Goal: Task Accomplishment & Management: Use online tool/utility

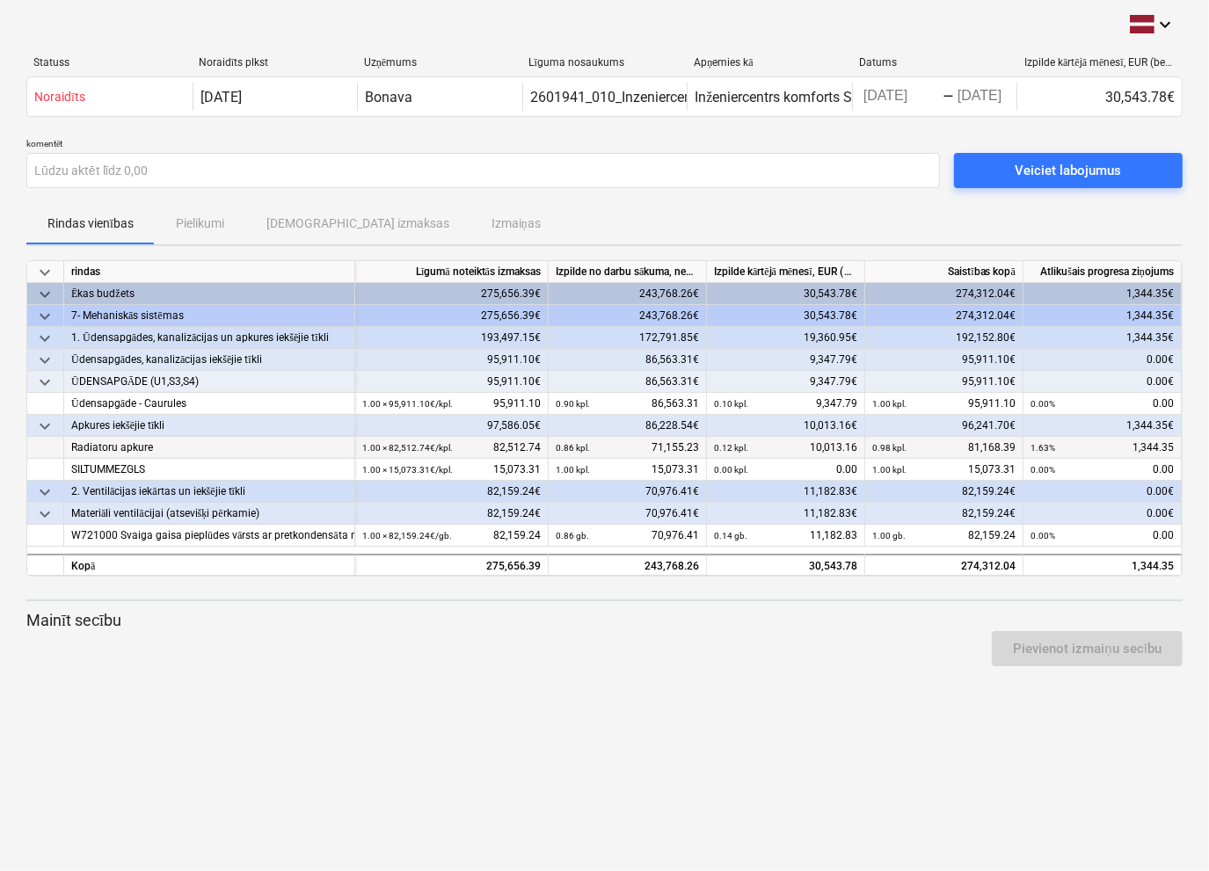
click at [814, 441] on div "0.12 kpl. 10,013.16" at bounding box center [785, 448] width 143 height 22
click at [848, 444] on div "0.12 kpl. 10,013.16" at bounding box center [785, 448] width 143 height 22
click at [855, 447] on div "0.12 kpl. 10,013.16" at bounding box center [785, 448] width 143 height 22
click at [957, 442] on div "0.98 kpl. 81,168.39" at bounding box center [943, 448] width 143 height 22
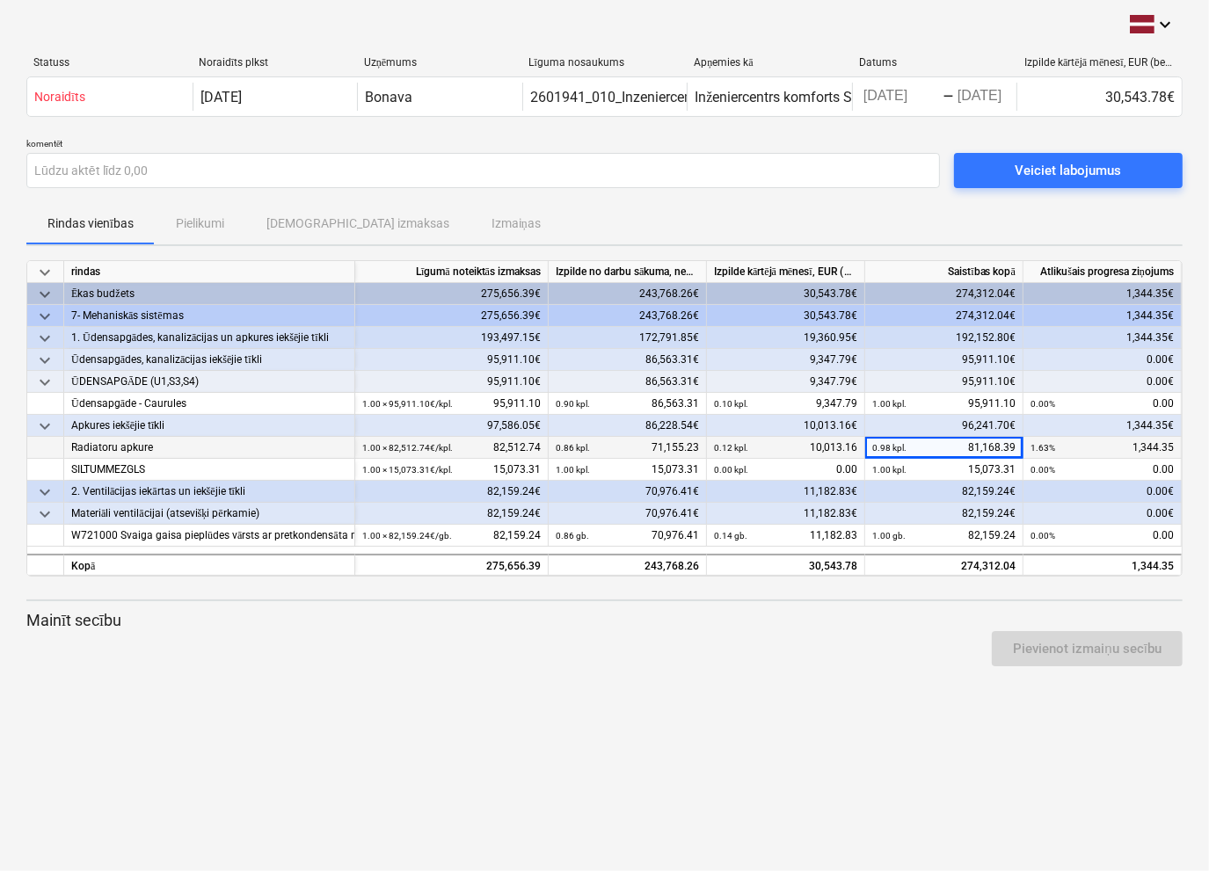
click at [838, 449] on div "0.12 kpl. 10,013.16" at bounding box center [785, 448] width 143 height 22
click at [838, 447] on div "0.12 kpl. 10,013.16" at bounding box center [785, 448] width 143 height 22
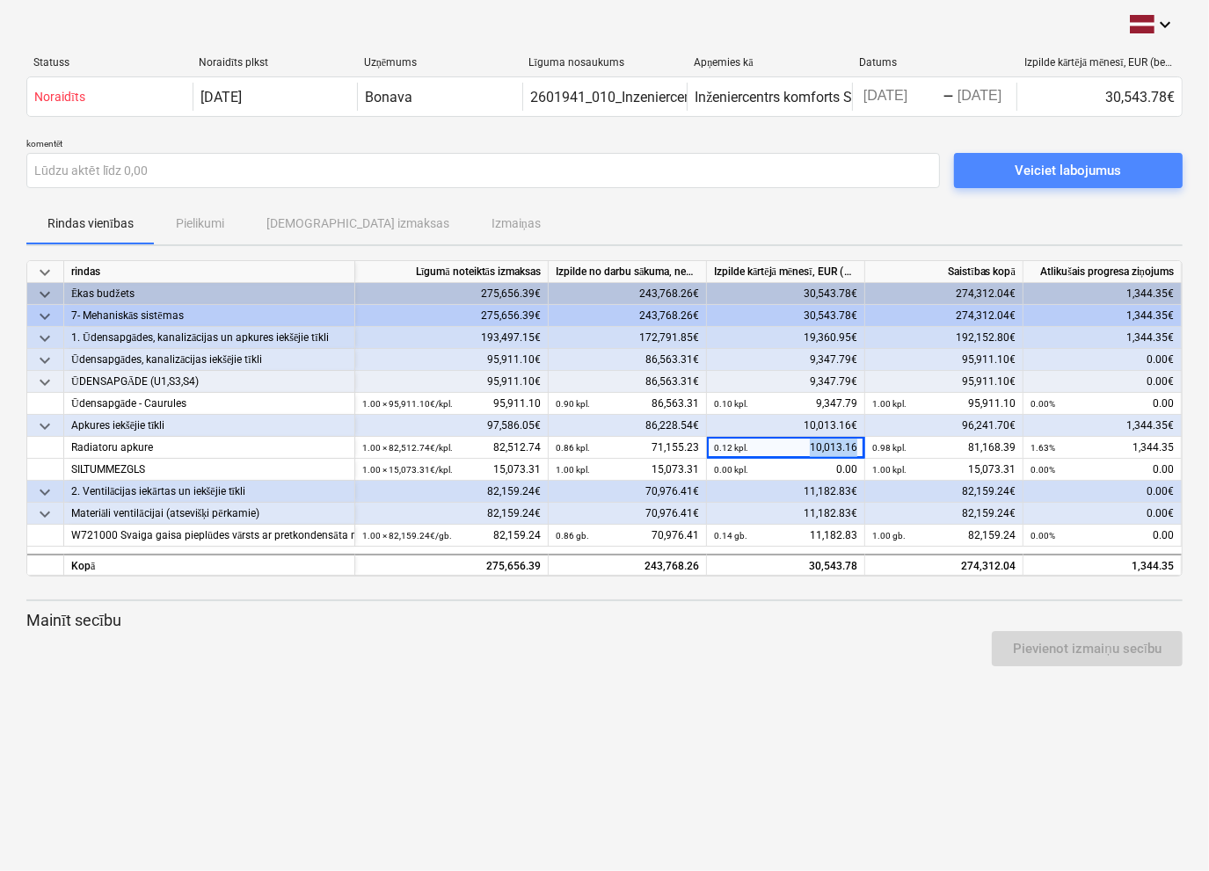
click at [1030, 171] on div "Veiciet labojumus" at bounding box center [1068, 170] width 106 height 23
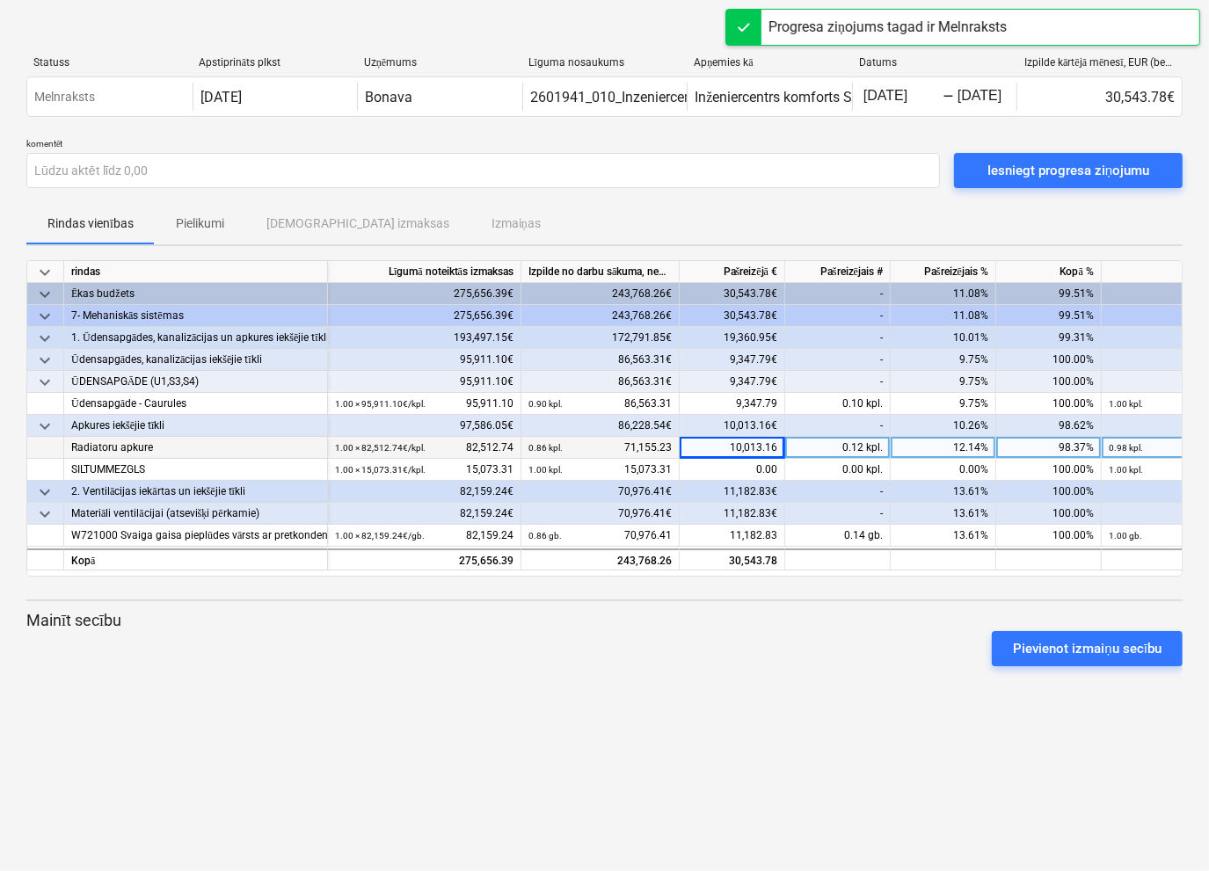
click at [725, 445] on div "10,013.16" at bounding box center [733, 448] width 106 height 22
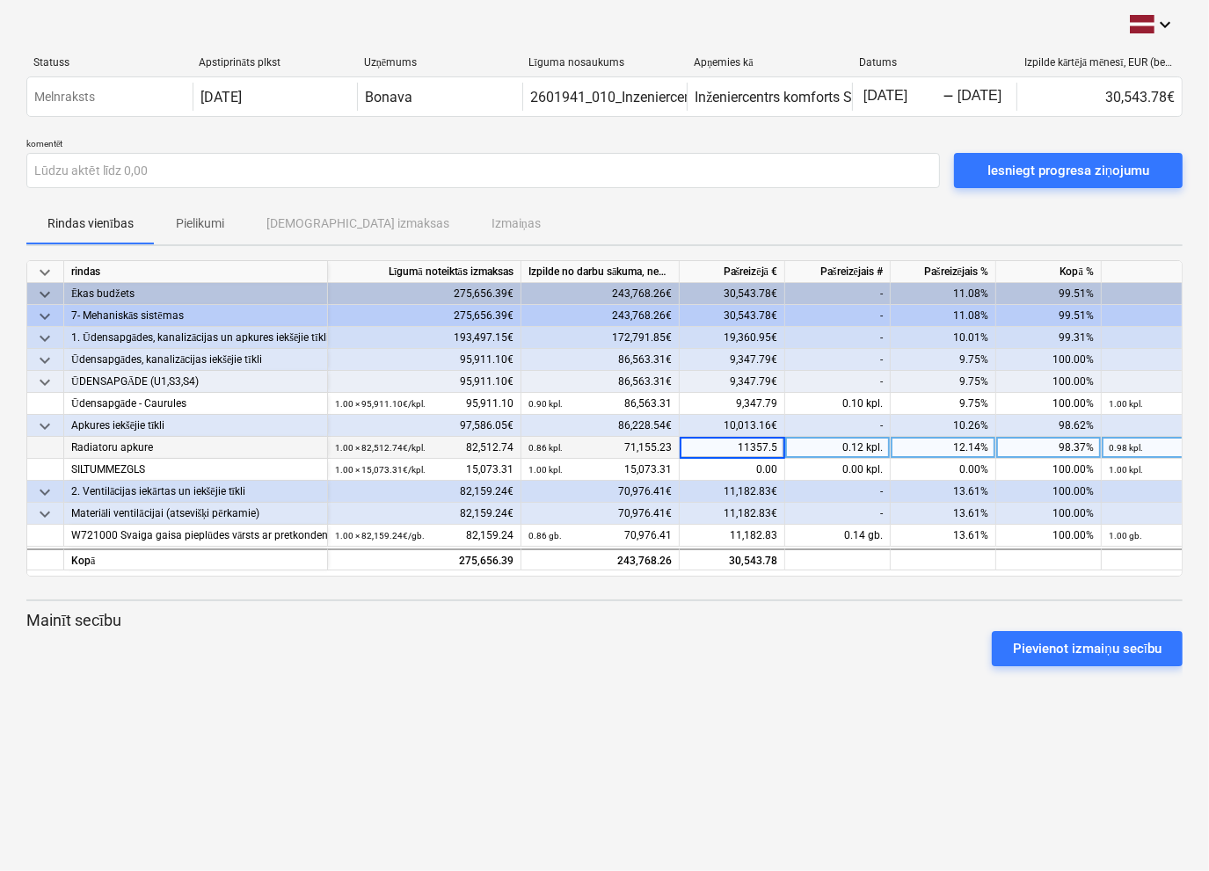
type input "11357.53"
click at [659, 710] on div "keyboard_arrow_down Statuss Apstiprināts plkst Uzņēmums Līguma nosaukums Apņemi…" at bounding box center [604, 435] width 1209 height 871
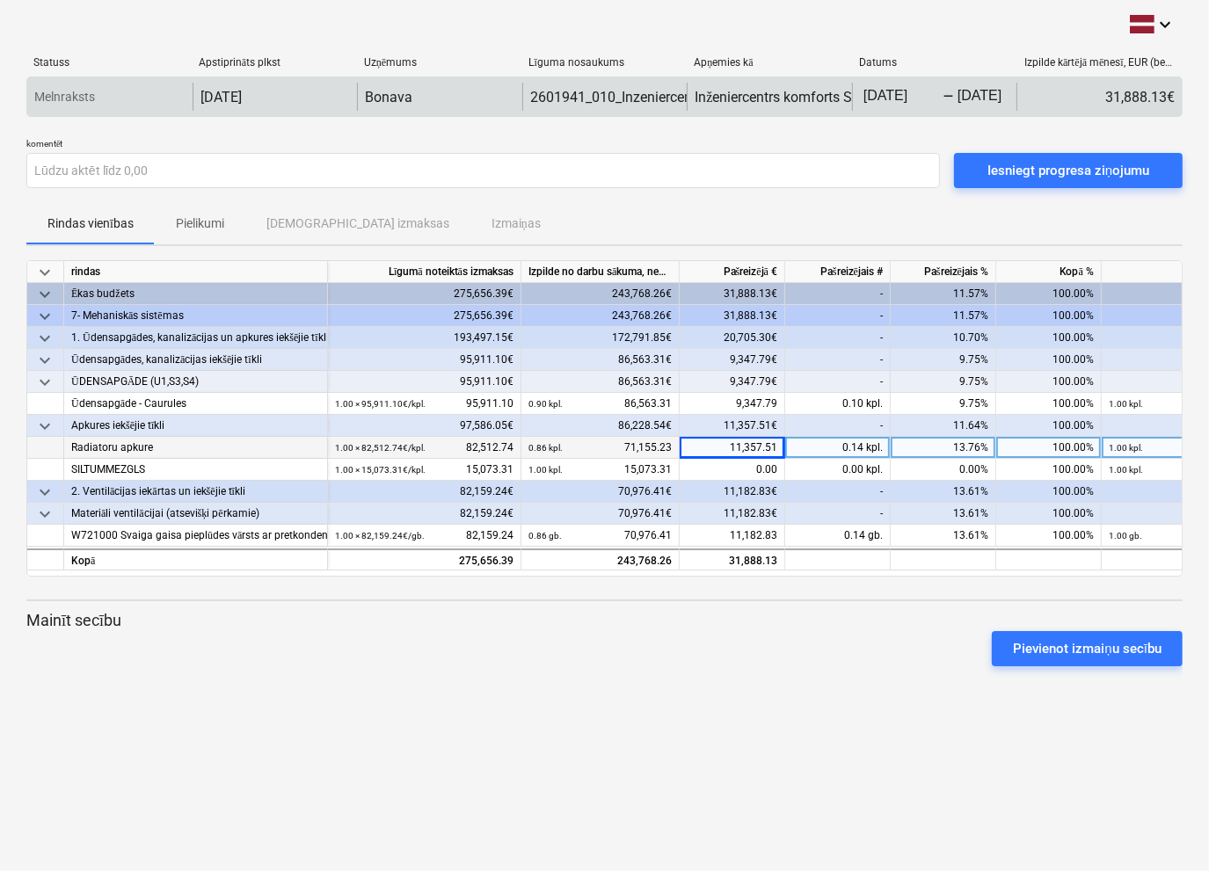
click at [903, 101] on body "keyboard_arrow_down Statuss Apstiprināts plkst Uzņēmums Līguma nosaukums Apņemi…" at bounding box center [604, 435] width 1209 height 871
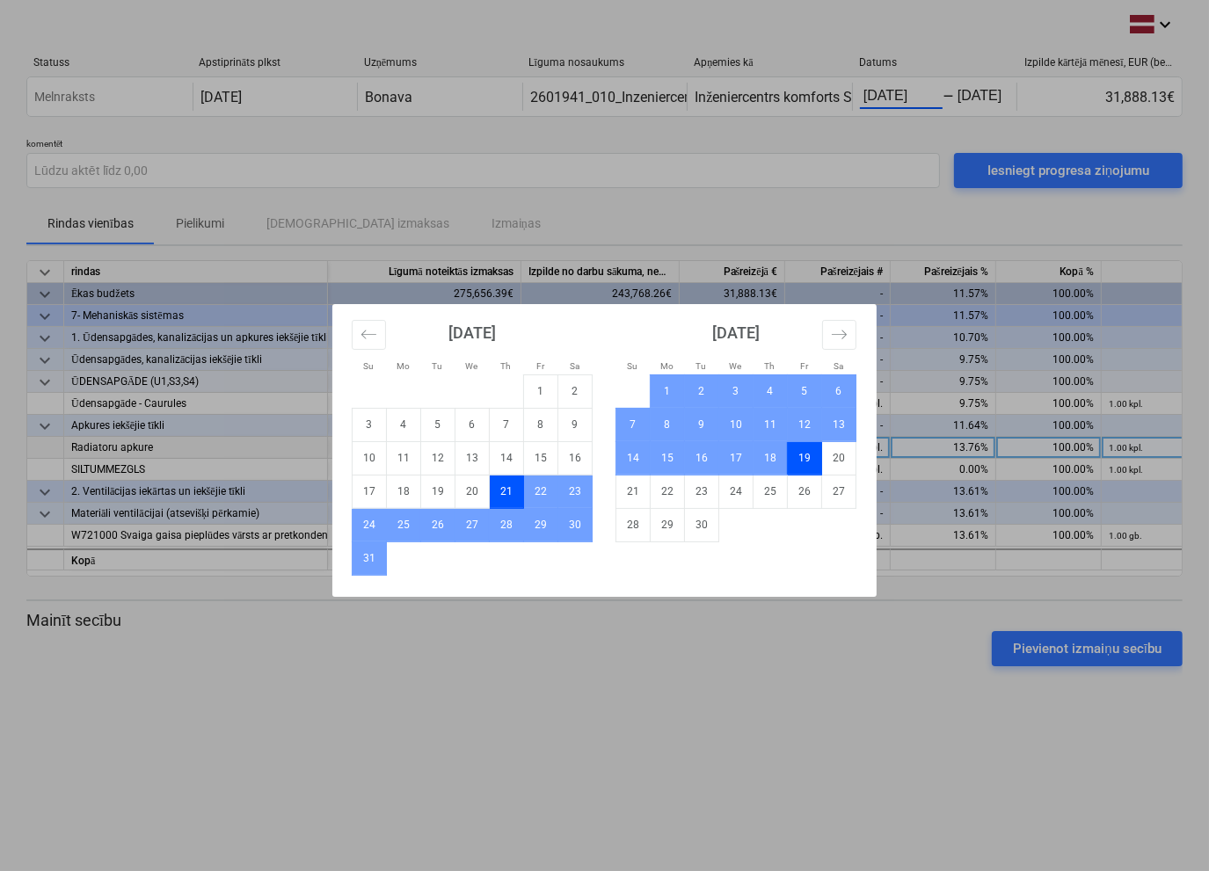
click at [874, 677] on div "Su Mo Tu We Th Fr Sa Su Mo Tu We Th Fr Sa [DATE] 1 2 3 4 5 6 7 8 9 10 11 12 13 …" at bounding box center [604, 435] width 1209 height 871
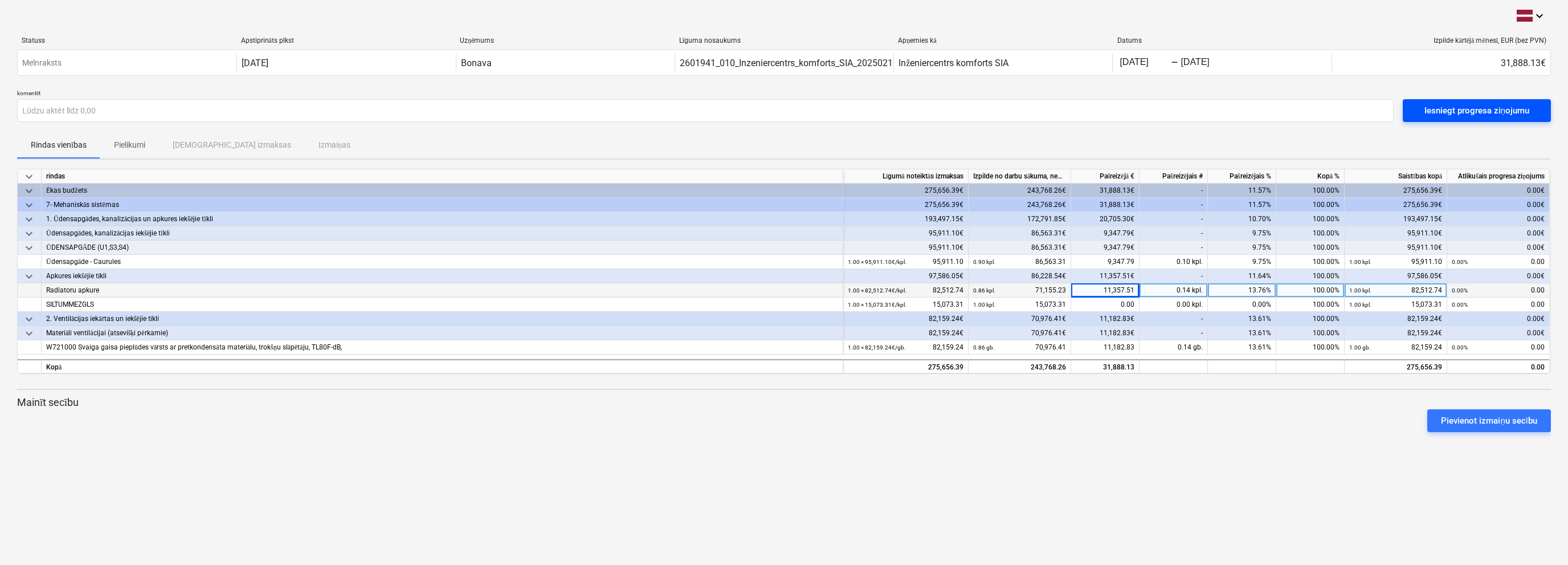
click at [784, 106] on div "Iesniegt progresa ziņojumu" at bounding box center [1477, 110] width 105 height 15
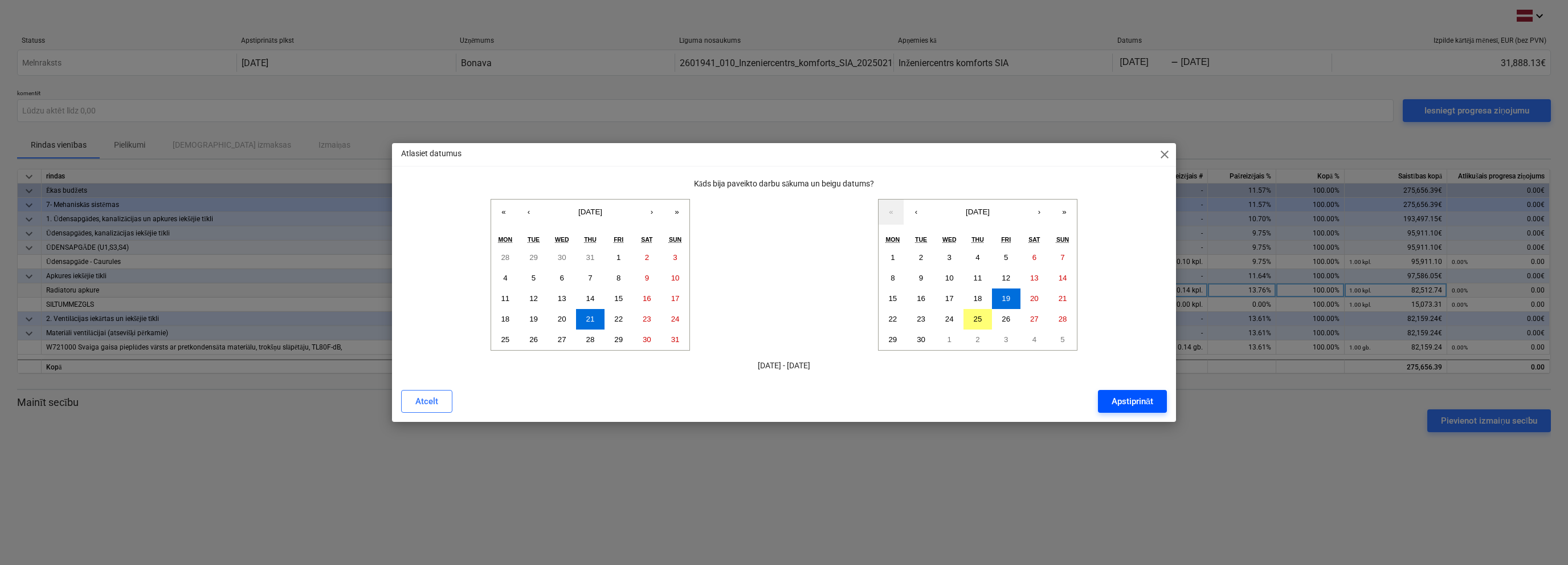
click at [784, 398] on div "Apstiprināt" at bounding box center [1132, 402] width 41 height 15
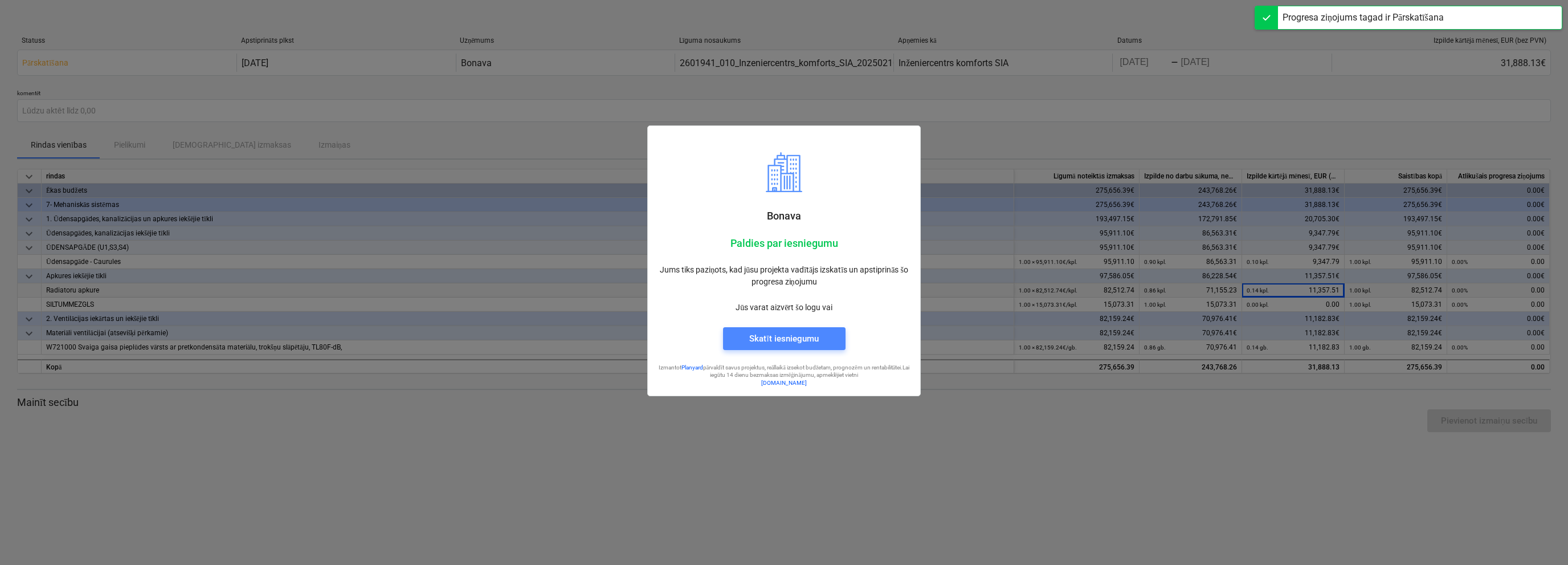
click at [784, 333] on div "Skatīt iesniegumu" at bounding box center [784, 339] width 69 height 15
